Goal: Transaction & Acquisition: Download file/media

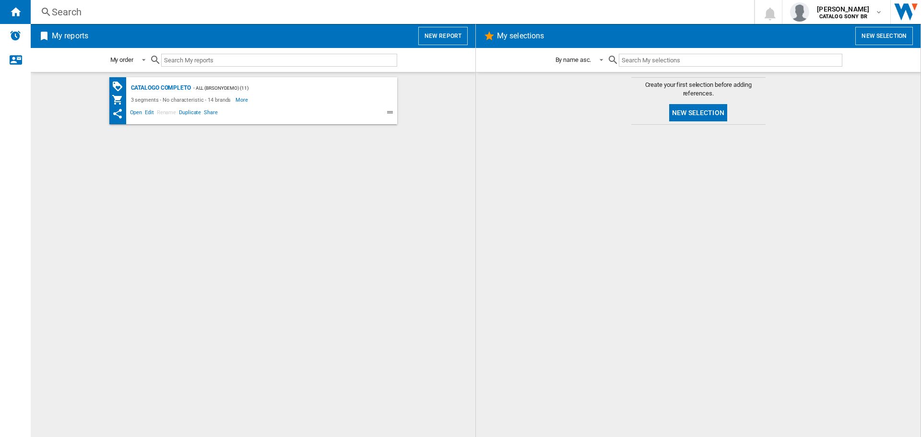
click at [317, 114] on span at bounding box center [290, 114] width 142 height 12
click at [387, 111] on ng-md-icon at bounding box center [392, 114] width 12 height 12
click at [138, 112] on span "Open" at bounding box center [136, 114] width 15 height 12
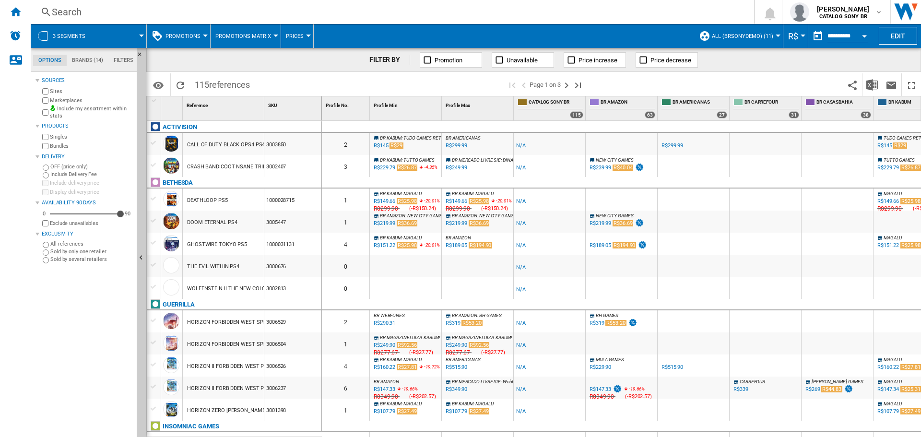
click at [83, 58] on md-tab-item "Brands (14)" at bounding box center [88, 61] width 42 height 12
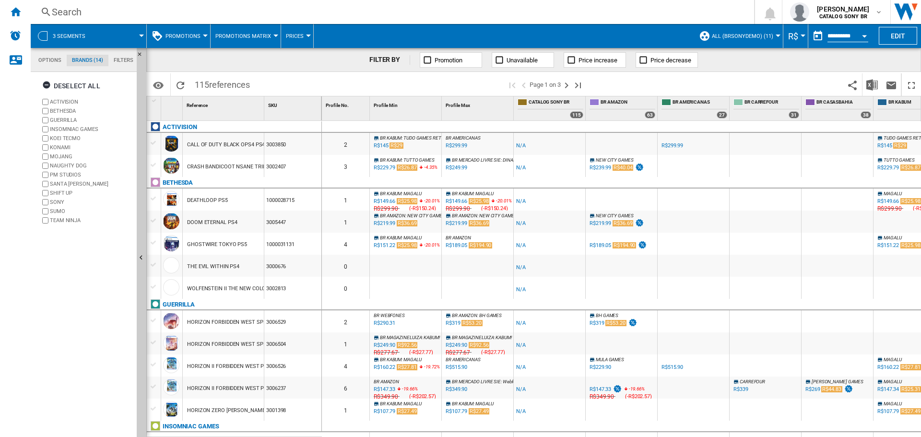
scroll to position [37, 0]
click at [45, 60] on md-tab-item "Options" at bounding box center [50, 61] width 34 height 12
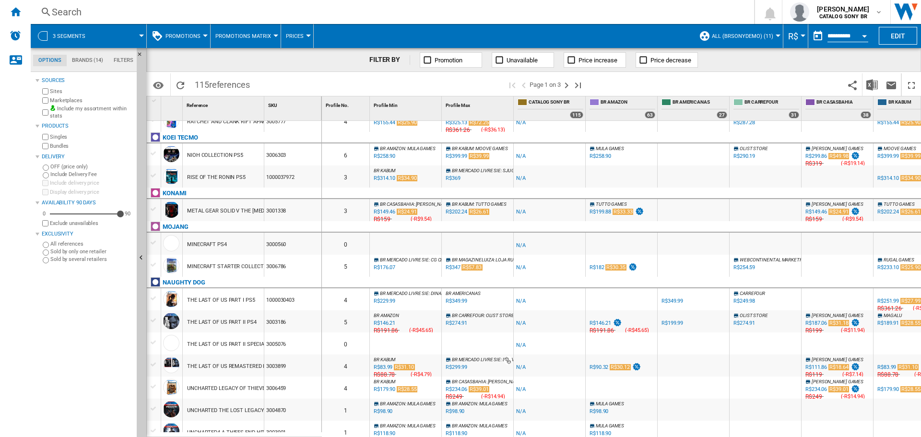
scroll to position [0, 0]
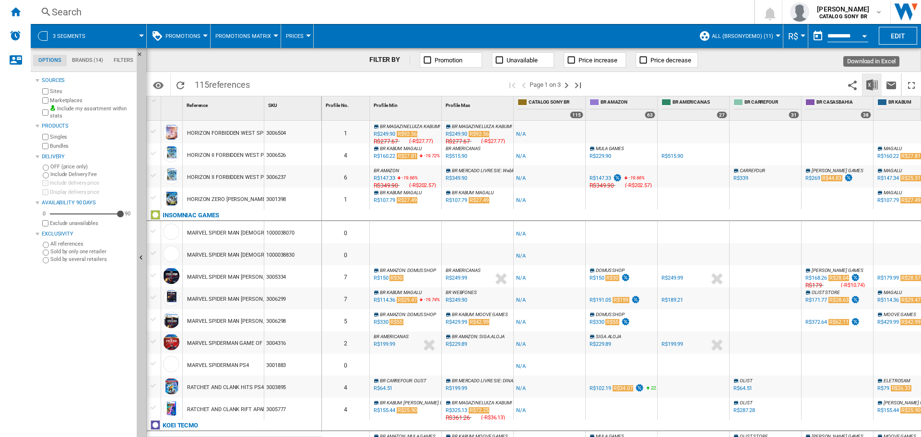
click at [872, 84] on img "Download in Excel" at bounding box center [872, 85] width 12 height 12
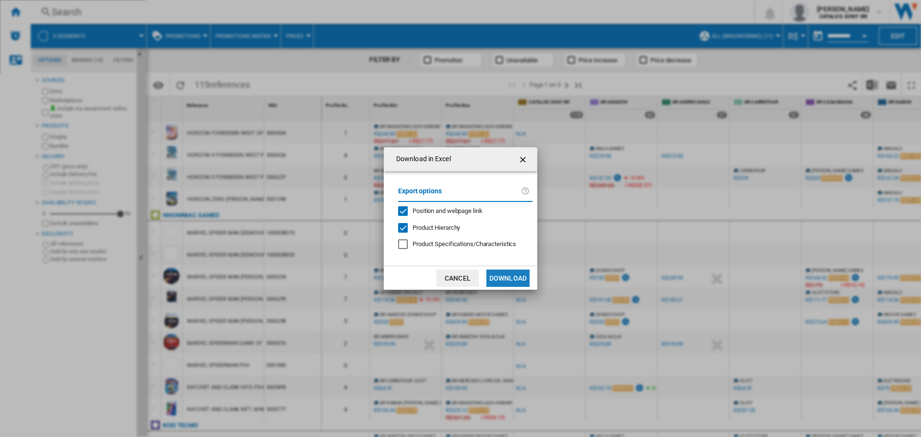
click at [508, 274] on button "Download" at bounding box center [507, 278] width 43 height 17
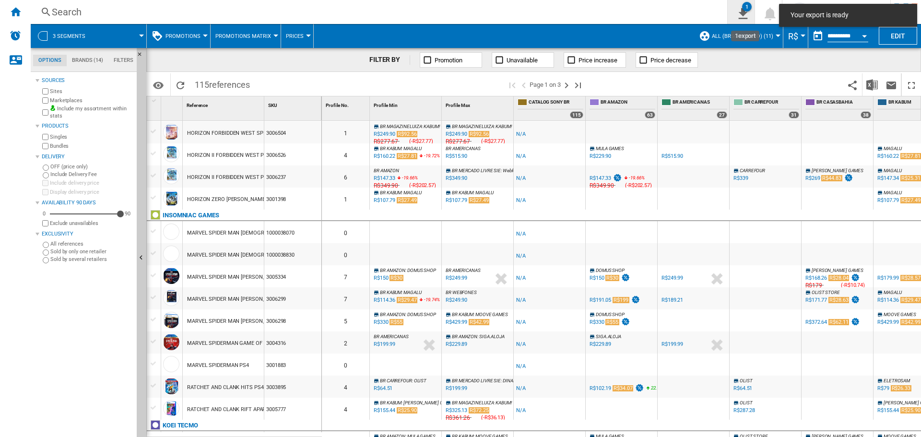
click at [747, 6] on ng-md-icon "1\a export" at bounding box center [741, 12] width 12 height 12
